Goal: Find specific page/section: Find specific page/section

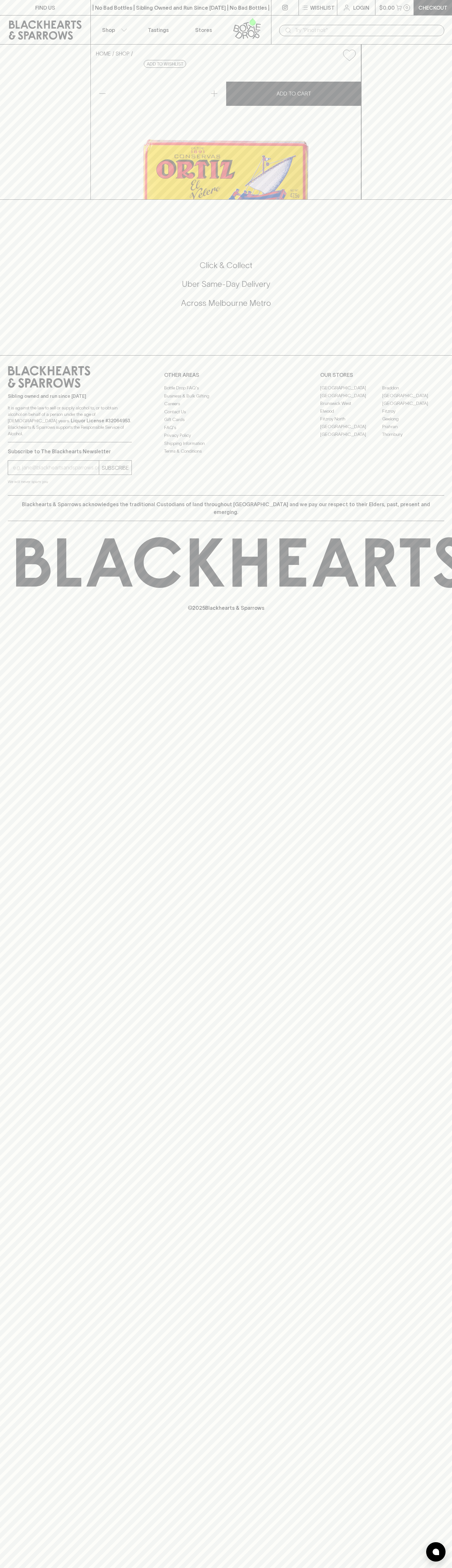
click at [77, 4] on link "FIND US" at bounding box center [45, 7] width 90 height 15
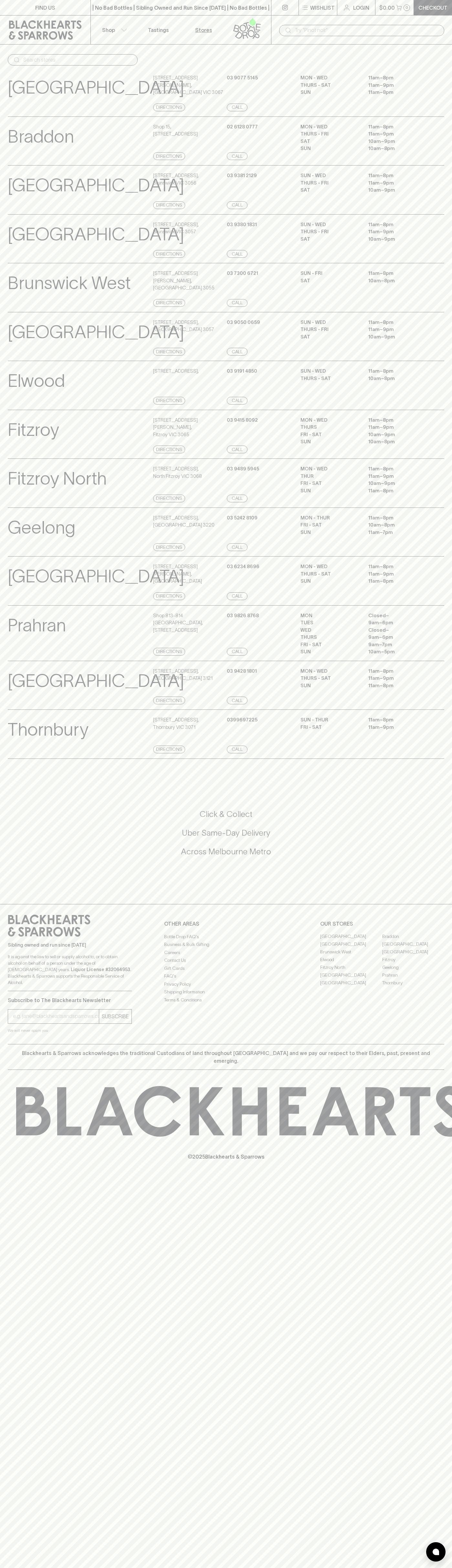
click at [447, 754] on div "Thornbury View Store Details 899 High St , Thornbury VIC 3071 Directions 039969…" at bounding box center [226, 734] width 452 height 49
click at [338, 1567] on html "FIND US | No Bad Bottles | Sibling Owned and Run Since 2006 | No Bad Bottles | …" at bounding box center [226, 784] width 452 height 1568
click at [29, 788] on div "FIND US | No Bad Bottles | Sibling Owned and Run Since 2006 | No Bad Bottles | …" at bounding box center [226, 784] width 452 height 1568
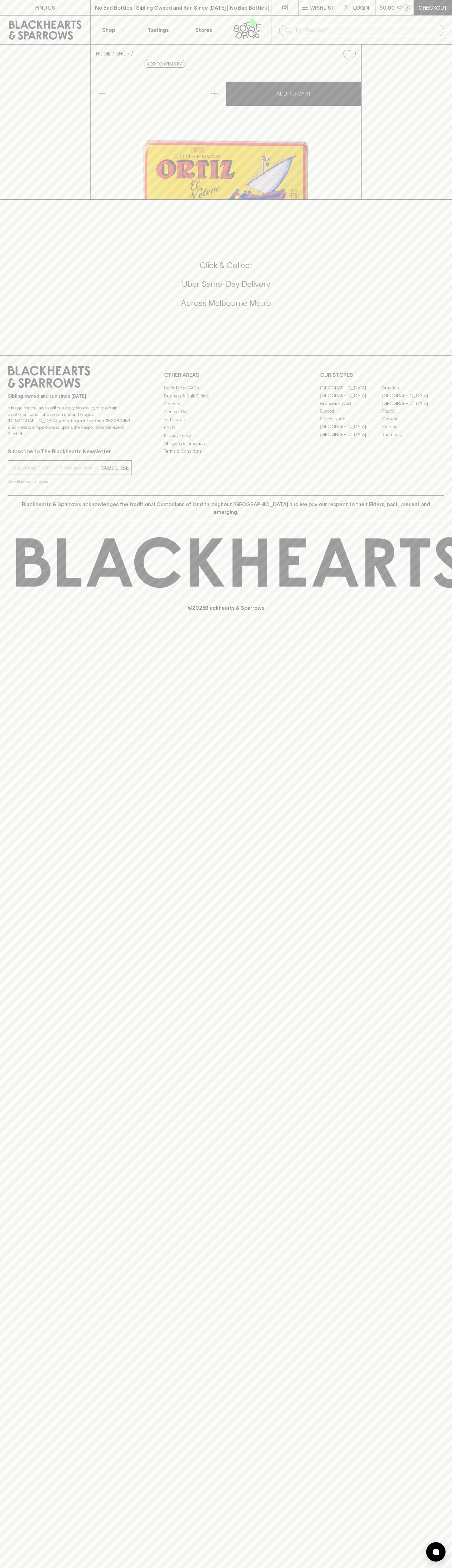
click at [413, 415] on link "Fitzroy" at bounding box center [413, 411] width 62 height 8
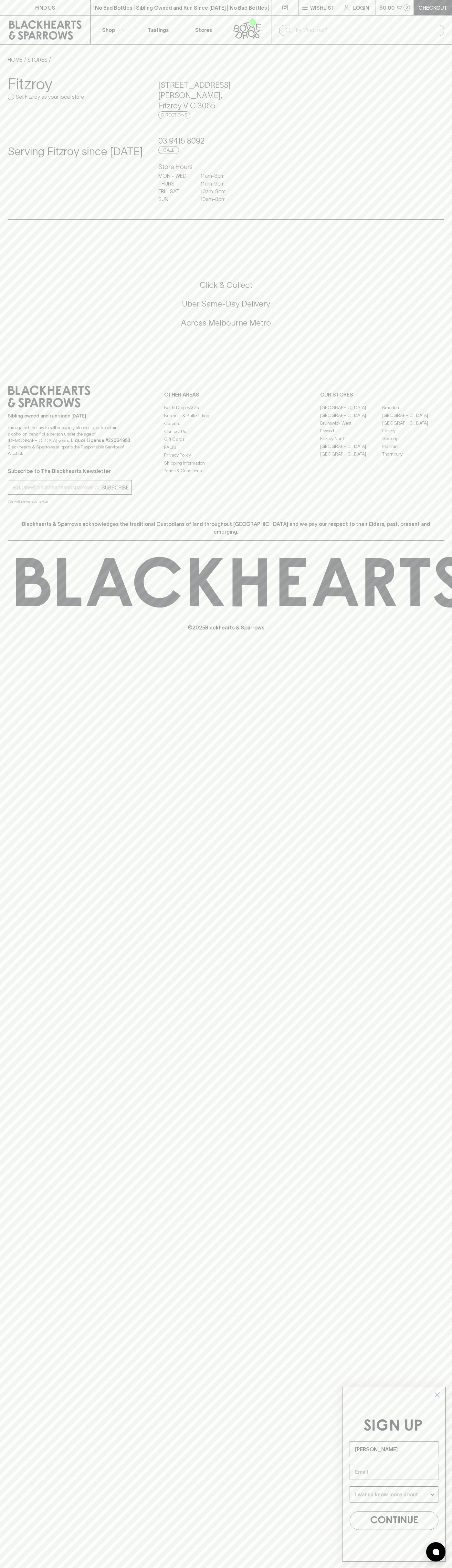
type input "[PERSON_NAME]"
